Goal: Navigation & Orientation: Go to known website

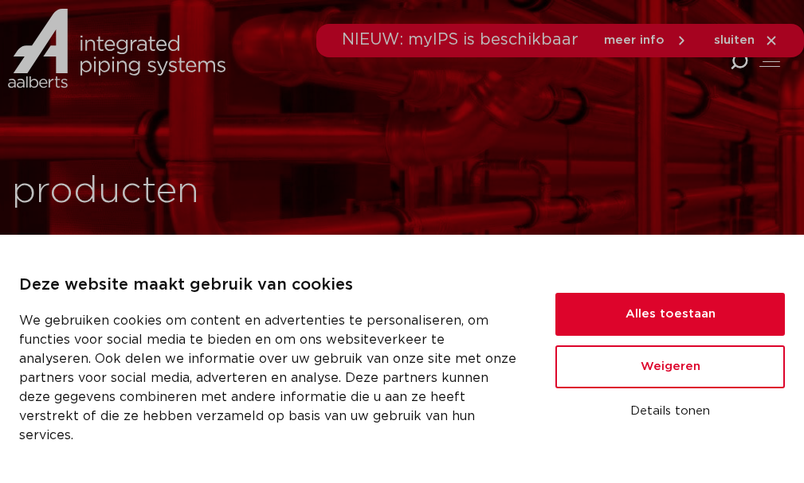
click at [0, 381] on div "Deze website maakt gebruik van cookies We gebruiken cookies om content en adver…" at bounding box center [402, 359] width 804 height 248
click at [139, 64] on img at bounding box center [116, 49] width 217 height 80
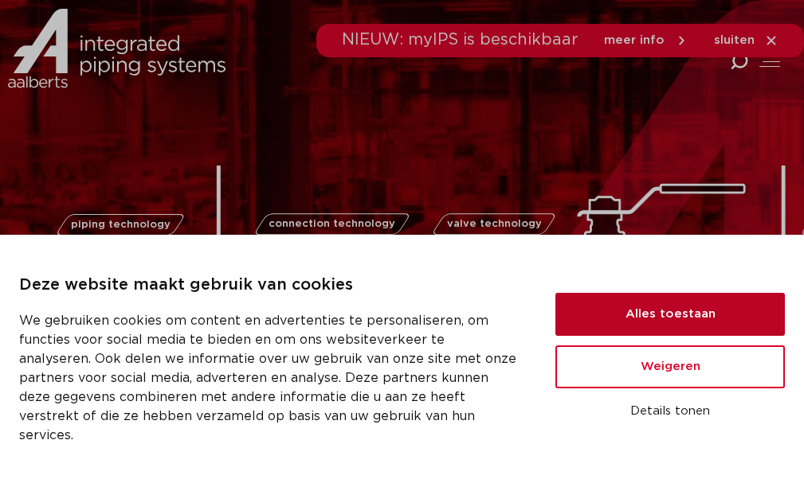
click at [633, 323] on button "Alles toestaan" at bounding box center [669, 314] width 229 height 43
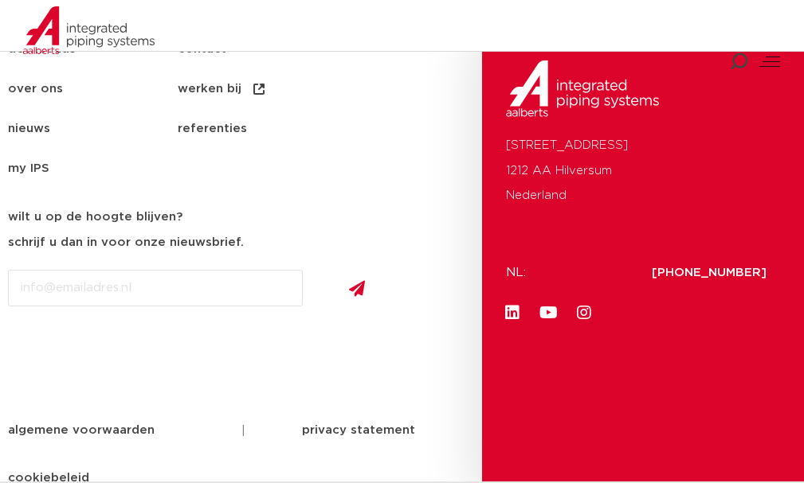
scroll to position [3523, 0]
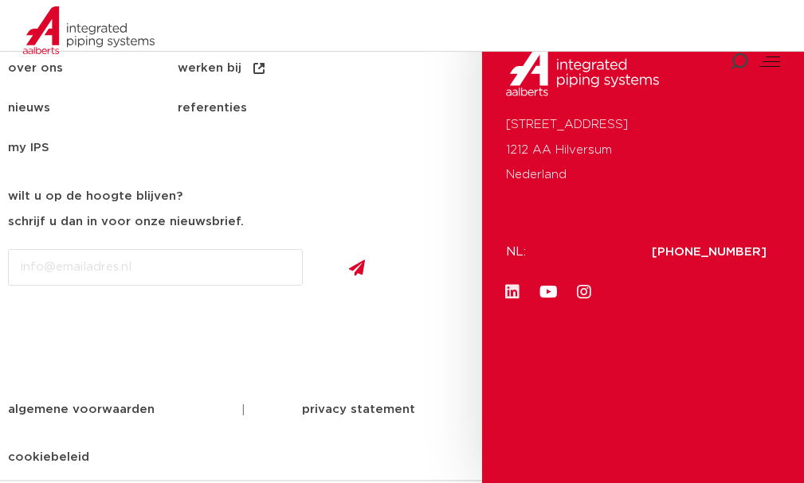
click at [511, 299] on icon at bounding box center [512, 292] width 16 height 16
